Goal: Check status: Check status

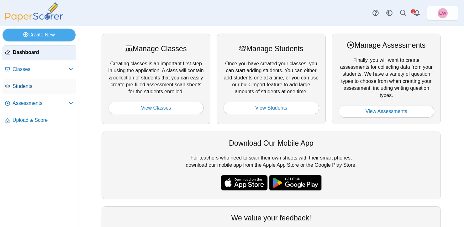
click at [18, 88] on span "Students" at bounding box center [43, 86] width 61 height 7
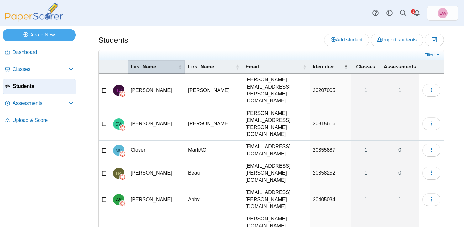
click at [151, 68] on span "Last Name" at bounding box center [154, 66] width 46 height 7
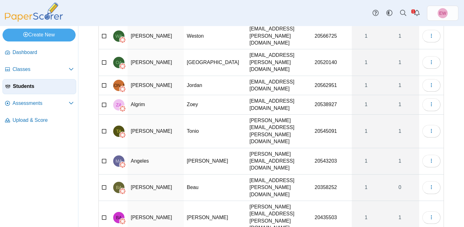
scroll to position [62, 0]
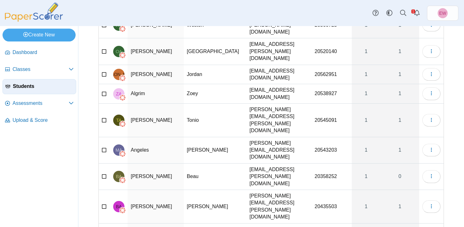
select select "***"
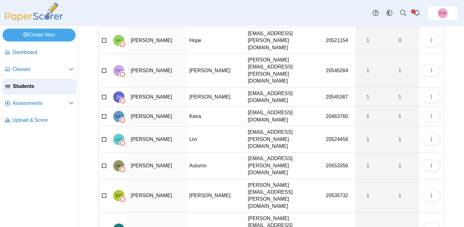
scroll to position [1682, 0]
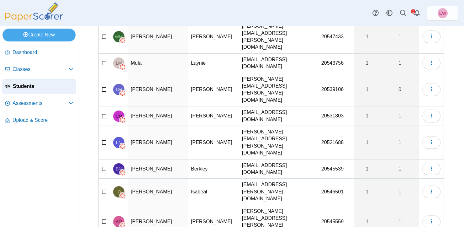
scroll to position [286, 0]
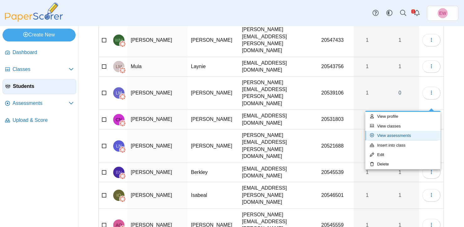
click at [408, 135] on link "View assessments" at bounding box center [403, 135] width 75 height 9
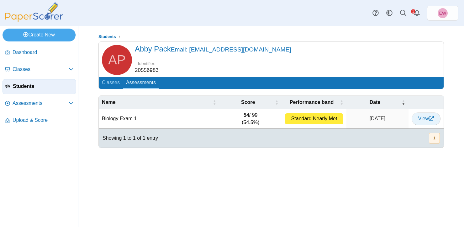
click at [426, 119] on span "View" at bounding box center [427, 118] width 16 height 5
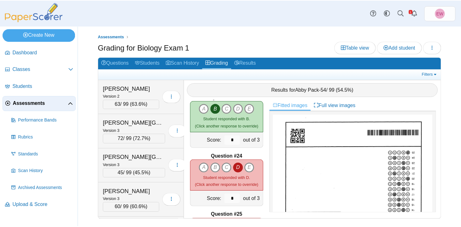
scroll to position [1306, 0]
